Goal: Task Accomplishment & Management: Use online tool/utility

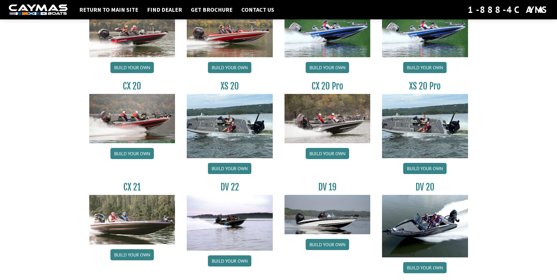
scroll to position [558, 0]
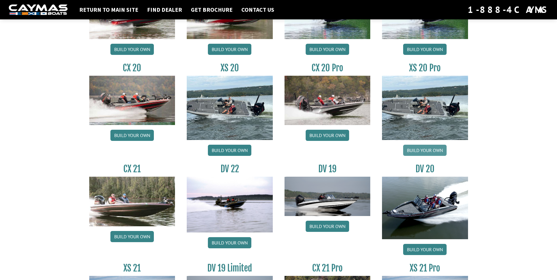
click at [428, 150] on link "Build your own" at bounding box center [424, 150] width 43 height 11
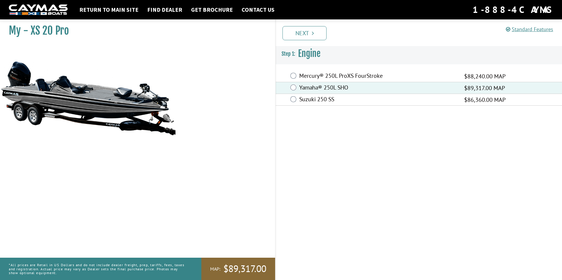
click at [312, 31] on link "Next" at bounding box center [304, 33] width 44 height 14
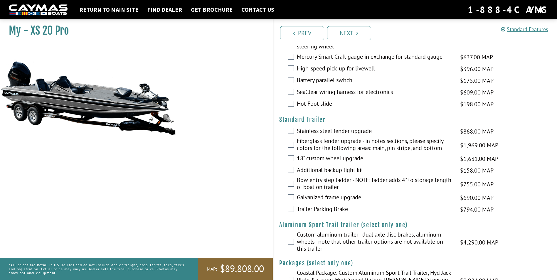
scroll to position [1013, 0]
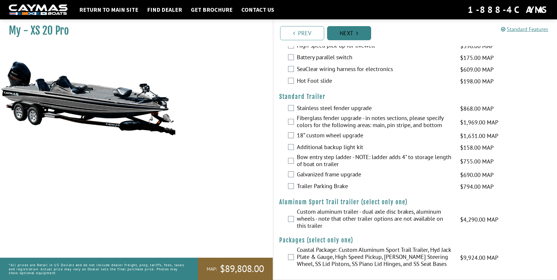
click at [351, 36] on link "Next" at bounding box center [349, 33] width 44 height 14
click at [353, 30] on link "Next" at bounding box center [349, 33] width 44 height 14
click at [352, 35] on link "Next" at bounding box center [349, 33] width 44 height 14
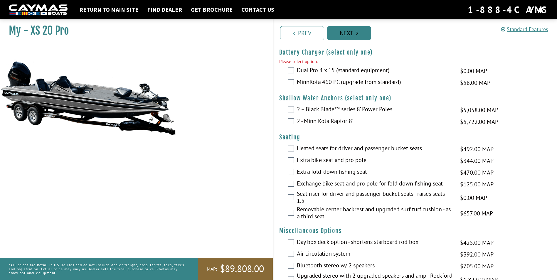
scroll to position [645, 0]
click at [352, 35] on link "Next" at bounding box center [349, 33] width 44 height 14
click at [287, 81] on div "MinnKota 460 PC (upgrade from standard) $58.00 MAP $69.00 MSRP" at bounding box center [416, 83] width 284 height 12
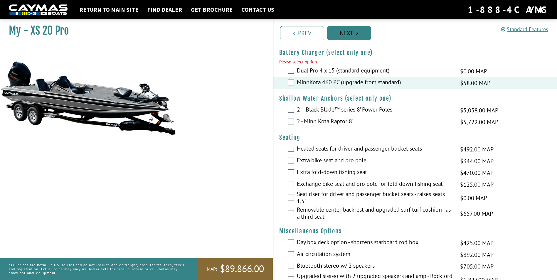
click at [339, 37] on link "Next" at bounding box center [349, 33] width 44 height 14
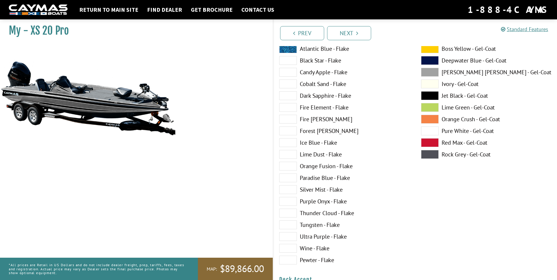
scroll to position [0, 0]
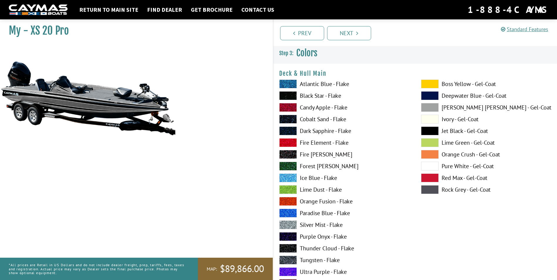
click at [321, 213] on label "Paradise Blue - Flake" at bounding box center [344, 213] width 130 height 9
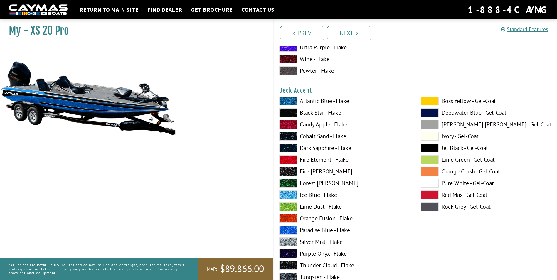
scroll to position [235, 0]
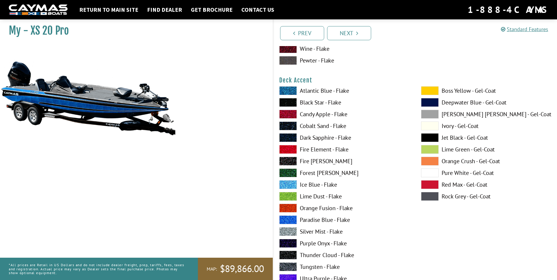
click at [454, 173] on label "Pure White - Gel-Coat" at bounding box center [486, 173] width 130 height 9
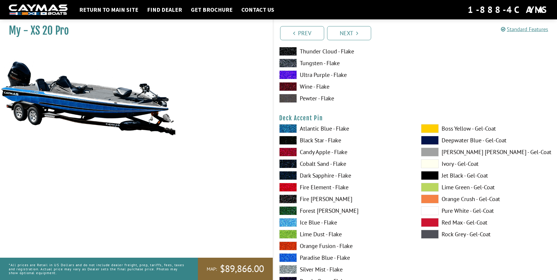
scroll to position [441, 0]
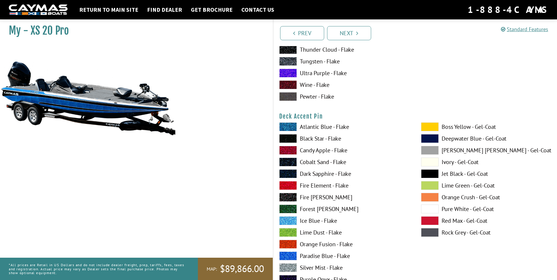
click at [330, 268] on label "Silver Mist - Flake" at bounding box center [344, 268] width 130 height 9
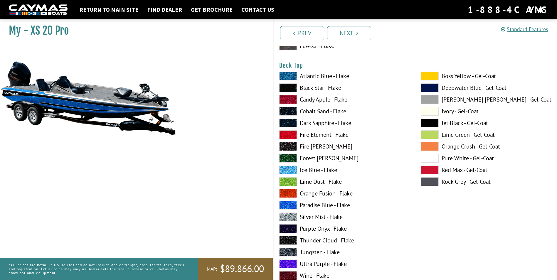
scroll to position [735, 0]
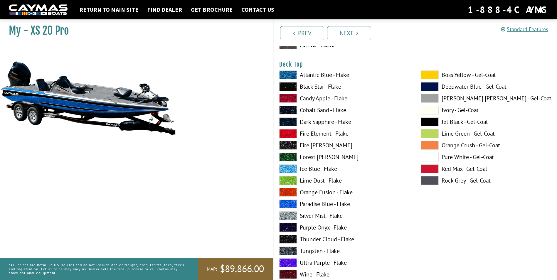
click at [317, 207] on label "Paradise Blue - Flake" at bounding box center [344, 204] width 130 height 9
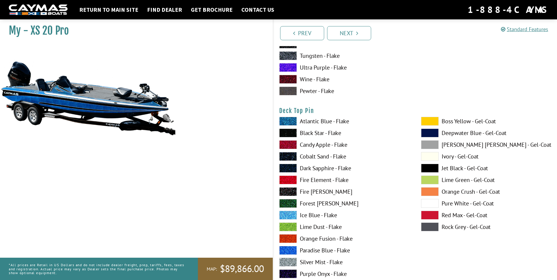
scroll to position [940, 0]
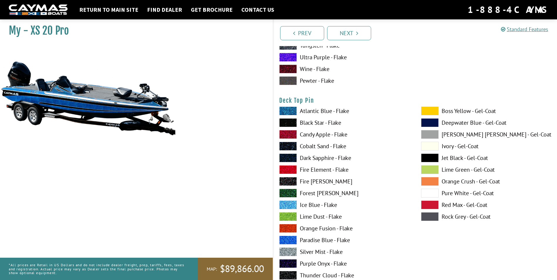
click at [325, 252] on label "Silver Mist - Flake" at bounding box center [344, 252] width 130 height 9
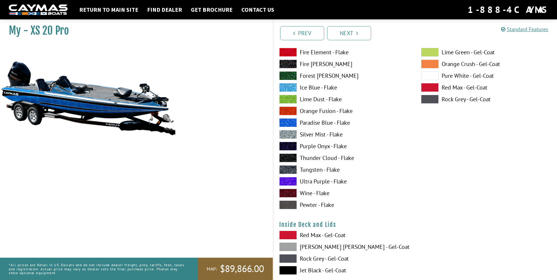
scroll to position [1087, 0]
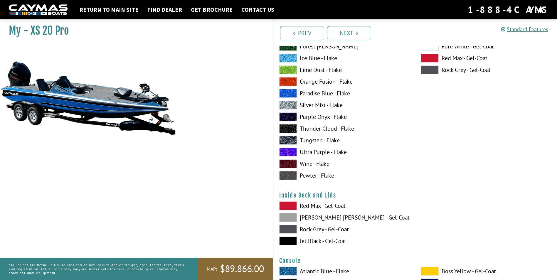
click at [328, 221] on label "Dove Gray - Gel-Coat" at bounding box center [344, 217] width 130 height 9
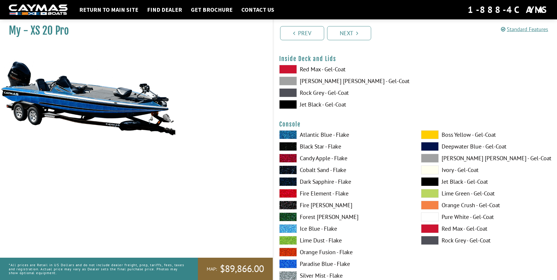
scroll to position [1234, 0]
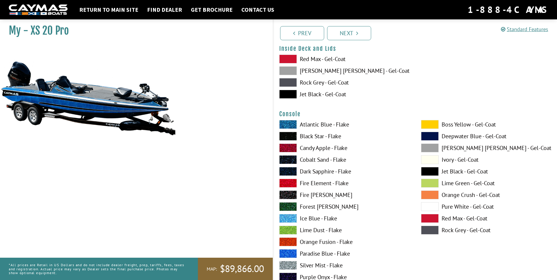
click at [321, 253] on label "Paradise Blue - Flake" at bounding box center [344, 253] width 130 height 9
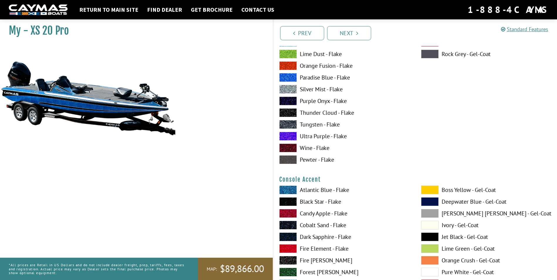
scroll to position [1440, 0]
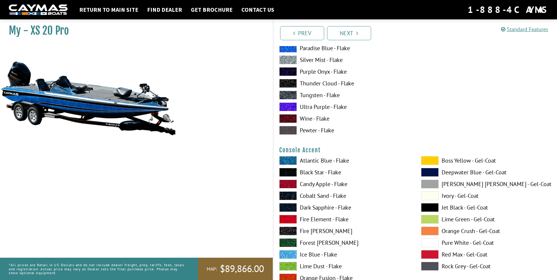
click at [465, 244] on label "Pure White - Gel-Coat" at bounding box center [486, 243] width 130 height 9
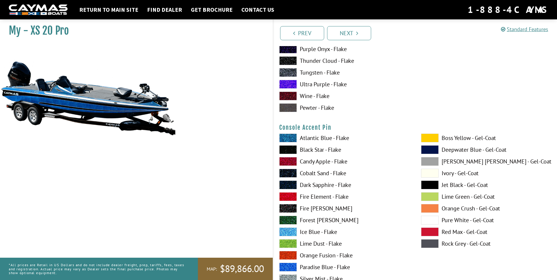
scroll to position [1734, 0]
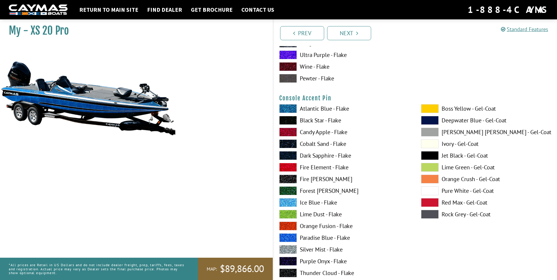
click at [331, 252] on label "Silver Mist - Flake" at bounding box center [344, 249] width 130 height 9
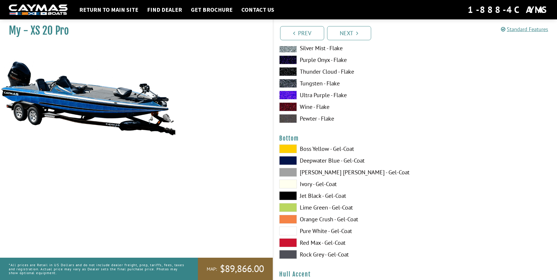
scroll to position [1939, 0]
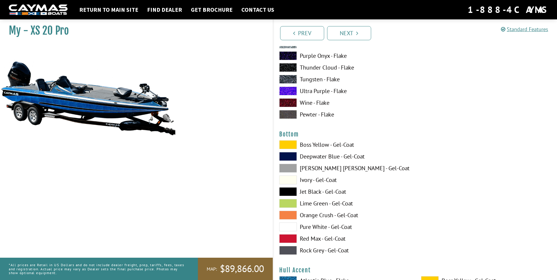
click at [336, 225] on label "Pure White - Gel-Coat" at bounding box center [344, 227] width 130 height 9
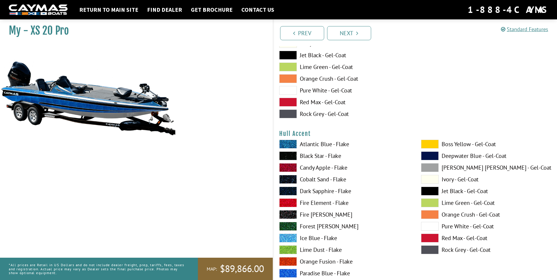
scroll to position [2086, 0]
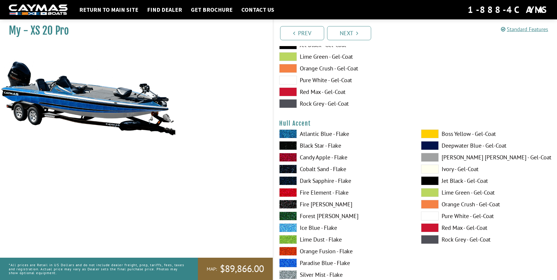
click at [454, 217] on label "Pure White - Gel-Coat" at bounding box center [486, 216] width 130 height 9
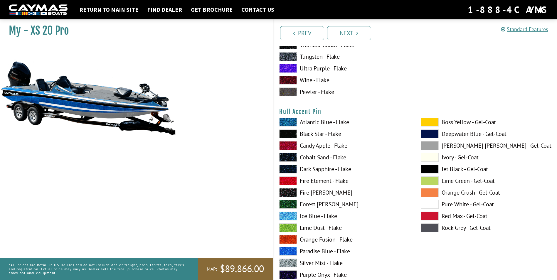
scroll to position [2351, 0]
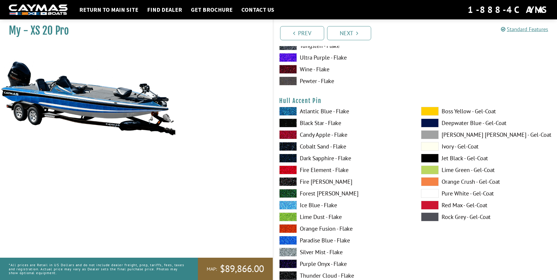
click at [334, 252] on label "Silver Mist - Flake" at bounding box center [344, 252] width 130 height 9
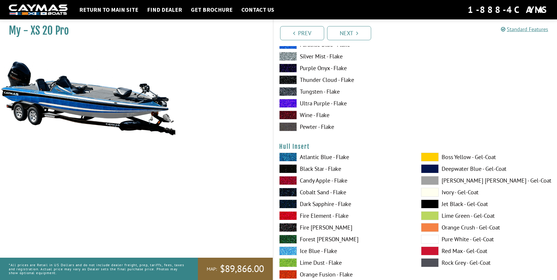
scroll to position [2556, 0]
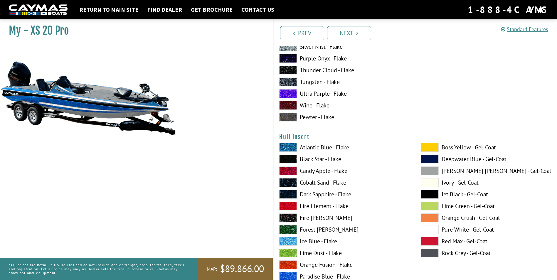
click at [465, 231] on label "Pure White - Gel-Coat" at bounding box center [486, 229] width 130 height 9
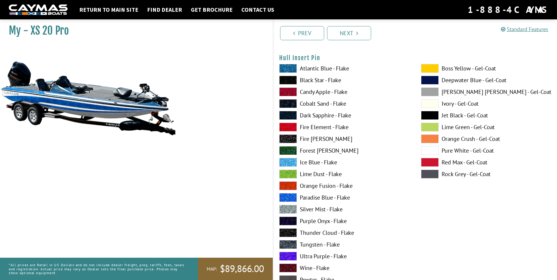
scroll to position [2880, 0]
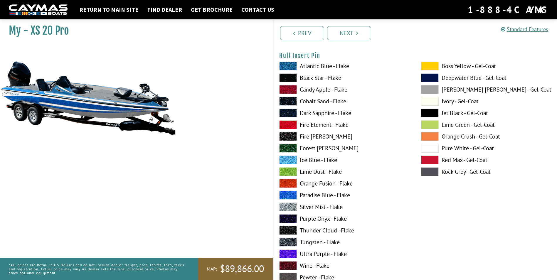
click at [329, 207] on label "Silver Mist - Flake" at bounding box center [344, 207] width 130 height 9
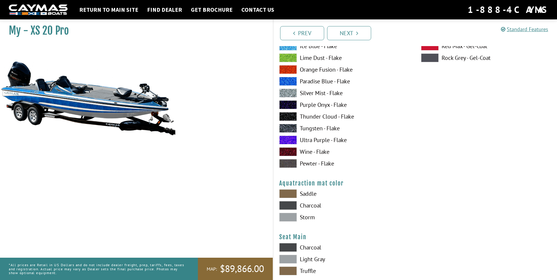
scroll to position [3027, 0]
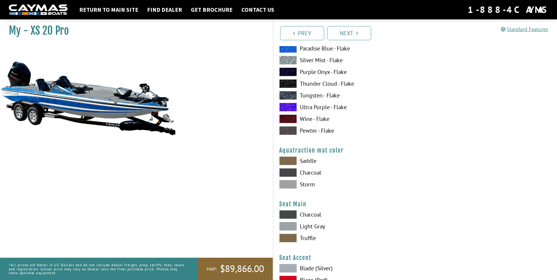
click at [307, 184] on label "Storm" at bounding box center [344, 184] width 130 height 9
click at [316, 226] on label "Light Gray" at bounding box center [344, 226] width 130 height 9
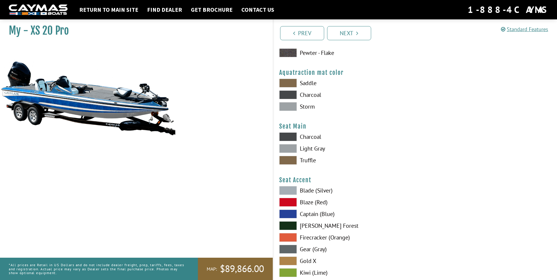
scroll to position [3115, 0]
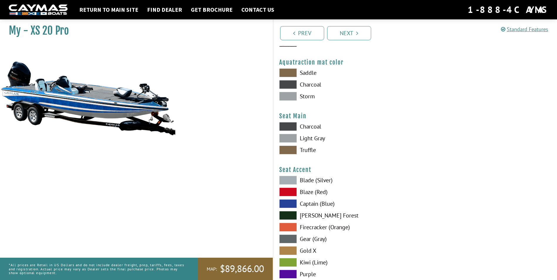
click at [307, 205] on label "Captain (Blue)" at bounding box center [344, 204] width 130 height 9
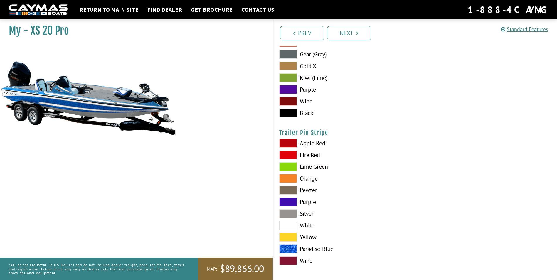
scroll to position [3302, 0]
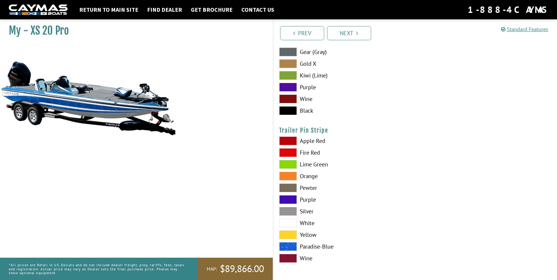
click at [319, 245] on label "Paradise-Blue" at bounding box center [344, 246] width 130 height 9
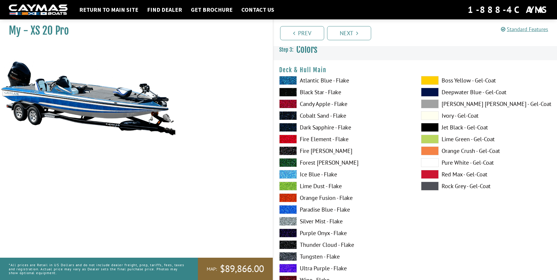
scroll to position [0, 0]
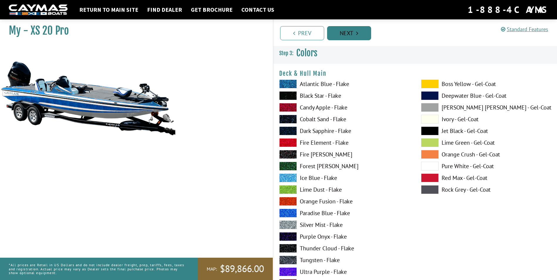
click at [358, 37] on link "Next" at bounding box center [349, 33] width 44 height 14
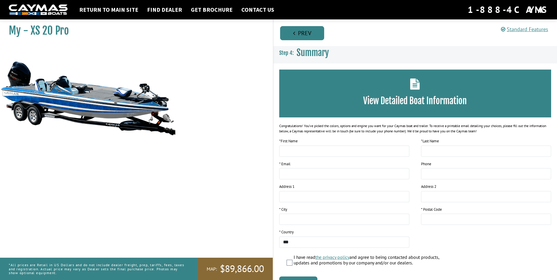
click at [307, 34] on link "Prev" at bounding box center [302, 33] width 44 height 14
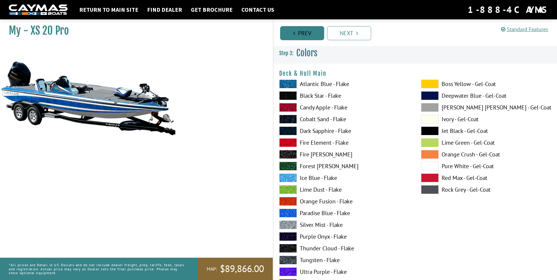
click at [307, 34] on link "Prev" at bounding box center [302, 33] width 44 height 14
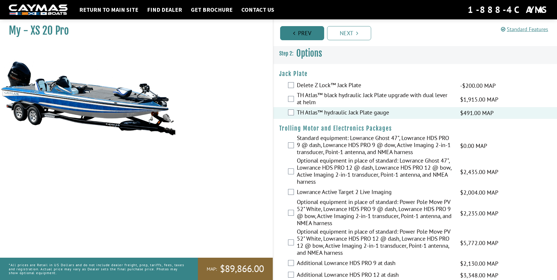
click at [303, 35] on link "Prev" at bounding box center [302, 33] width 44 height 14
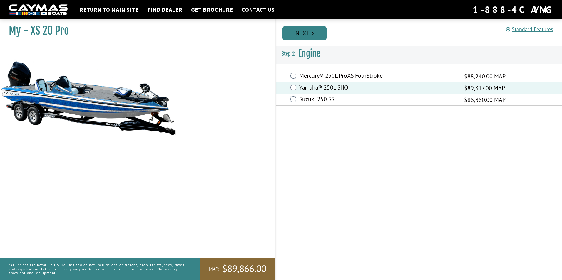
click at [312, 35] on icon "Pagination" at bounding box center [313, 33] width 2 height 6
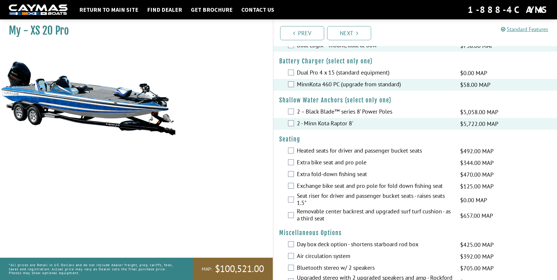
scroll to position [646, 0]
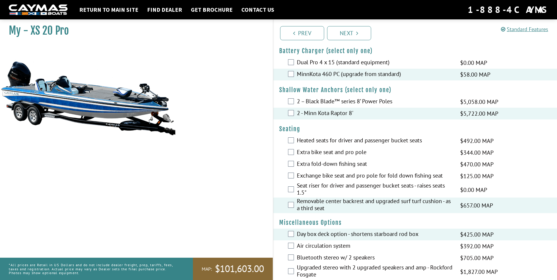
click at [294, 258] on div "Bluetooth stereo w/ 2 speakers $705.00 MAP $833.00 MSRP" at bounding box center [416, 258] width 284 height 12
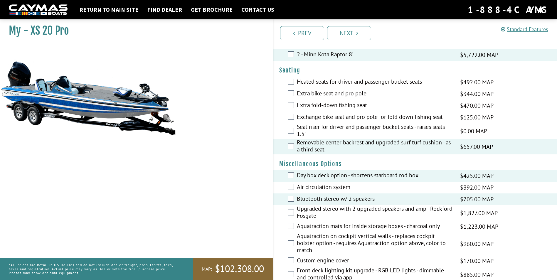
scroll to position [735, 0]
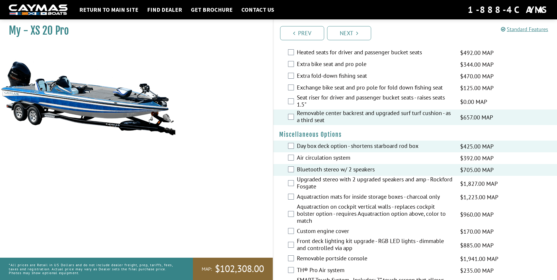
click at [297, 243] on label "Front deck lighting kit upgrade - RGB LED lights - dimmable and controlled via …" at bounding box center [375, 246] width 156 height 16
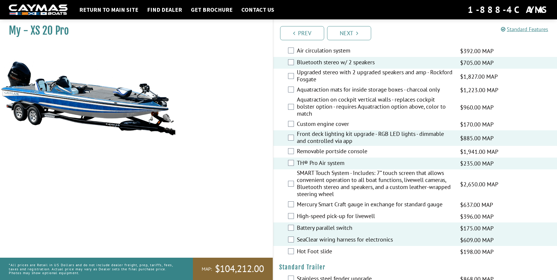
scroll to position [852, 0]
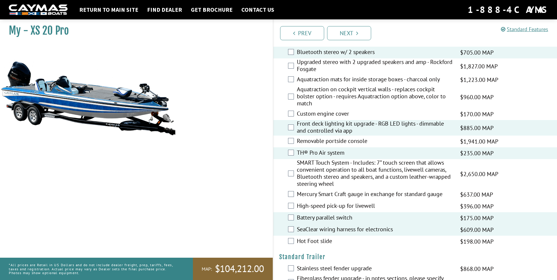
click at [291, 244] on div "Hot Foot slide $198.00 MAP $234.00 MSRP" at bounding box center [416, 242] width 284 height 12
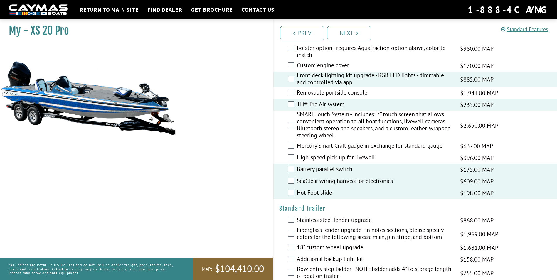
scroll to position [911, 0]
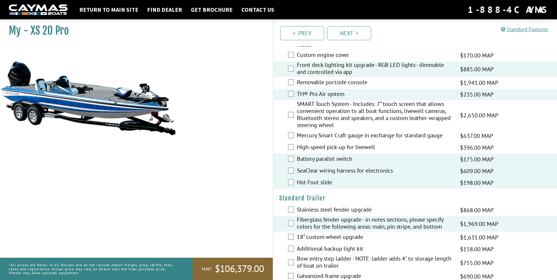
click at [287, 238] on div "18” custom wheel upgrade $1,631.00 MAP $1,926.00 MSRP" at bounding box center [416, 238] width 284 height 12
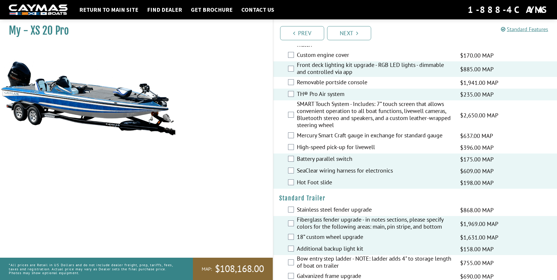
click at [296, 262] on div "Bow entry step ladder - NOTE: ladder adds 4" to storage length of boat on trail…" at bounding box center [416, 263] width 284 height 16
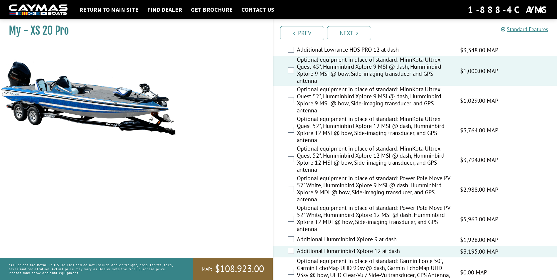
scroll to position [219, 0]
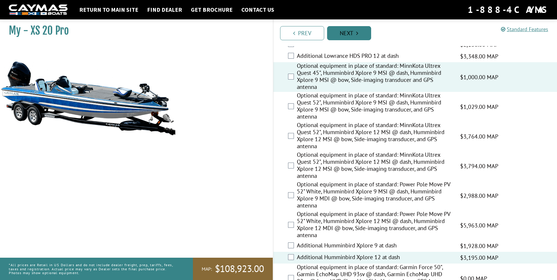
click at [356, 33] on link "Next" at bounding box center [349, 33] width 44 height 14
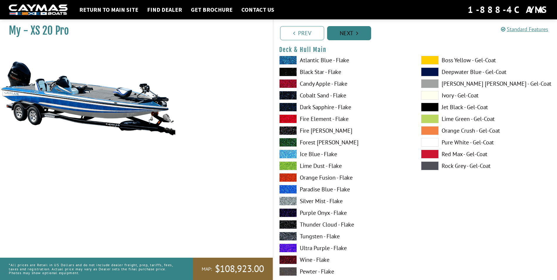
scroll to position [0, 0]
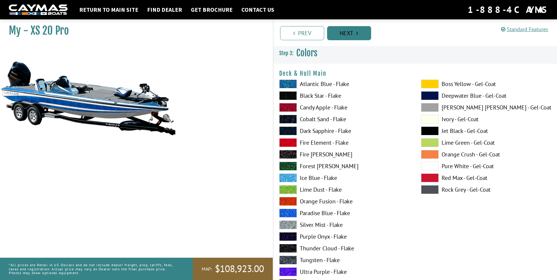
click at [356, 33] on link "Next" at bounding box center [349, 33] width 44 height 14
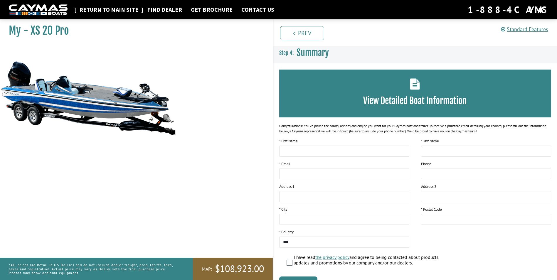
click at [103, 9] on link "Return to main site" at bounding box center [108, 10] width 65 height 8
